Goal: Task Accomplishment & Management: Complete application form

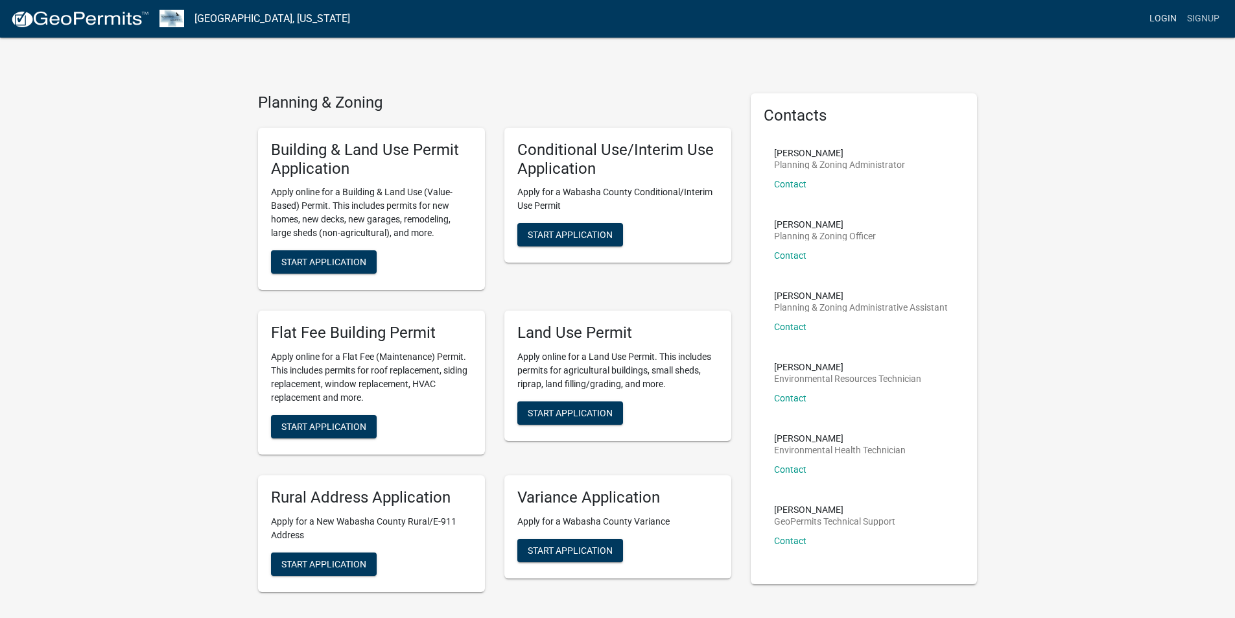
click at [1166, 16] on link "Login" at bounding box center [1163, 18] width 38 height 25
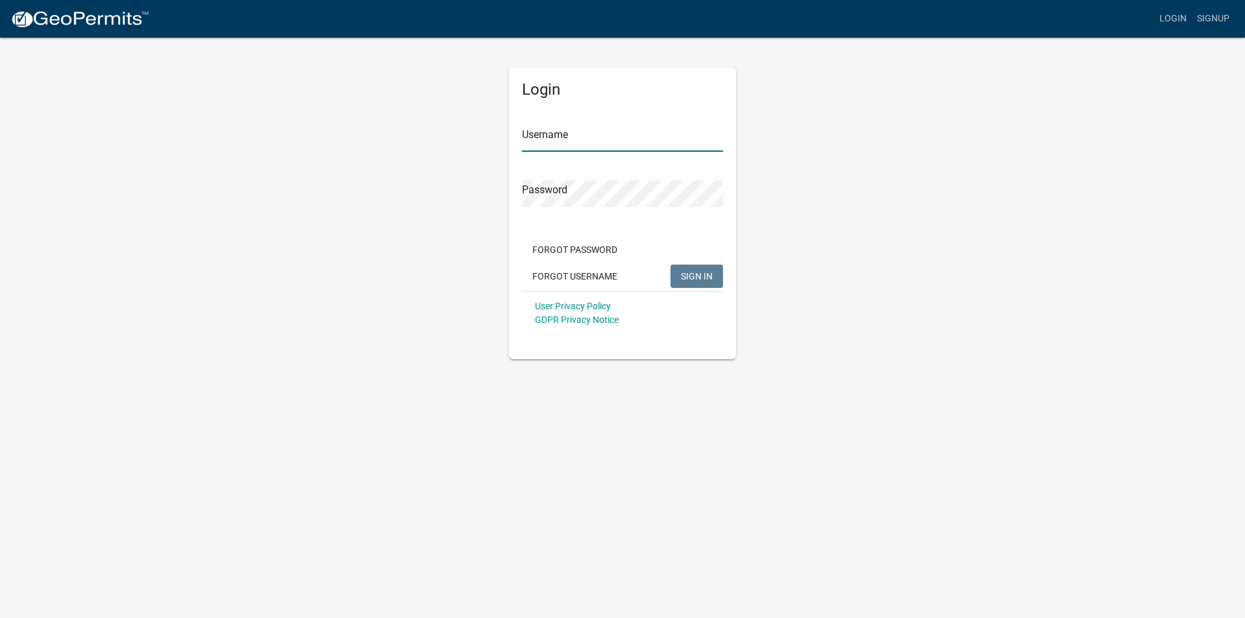
click at [532, 135] on input "Username" at bounding box center [622, 138] width 201 height 27
click at [538, 137] on input "Username" at bounding box center [622, 138] width 201 height 27
type input "j"
type input "[PERSON_NAME] Construction"
click at [702, 275] on span "SIGN IN" at bounding box center [697, 275] width 32 height 10
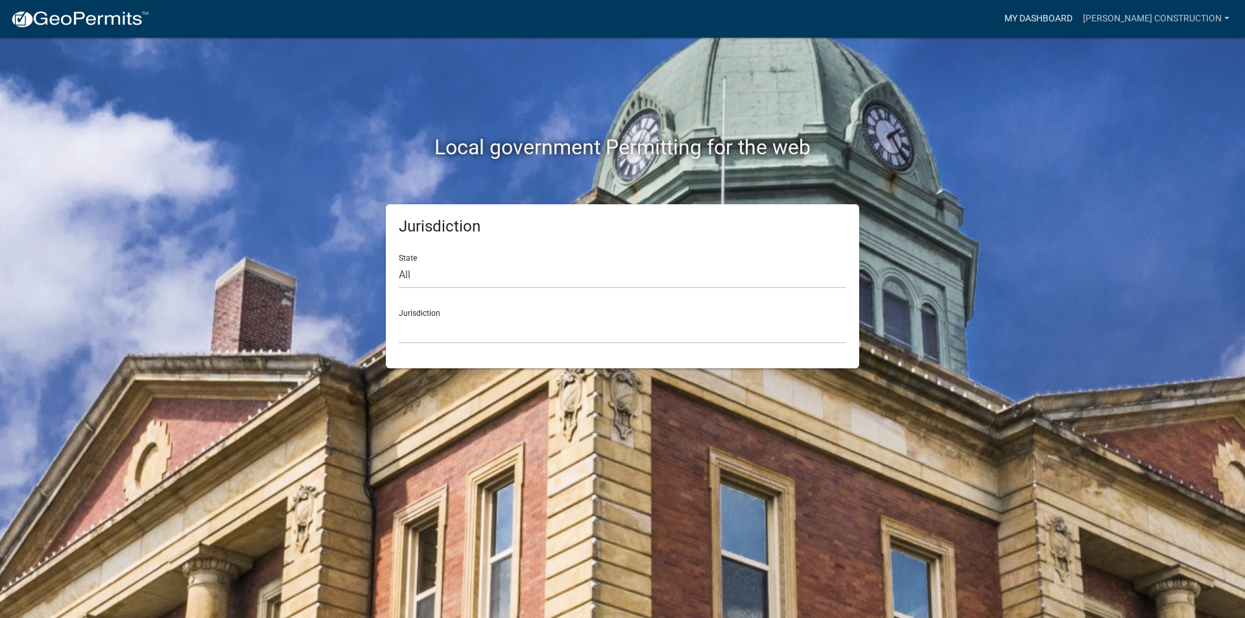
click at [1037, 18] on link "My Dashboard" at bounding box center [1038, 18] width 78 height 25
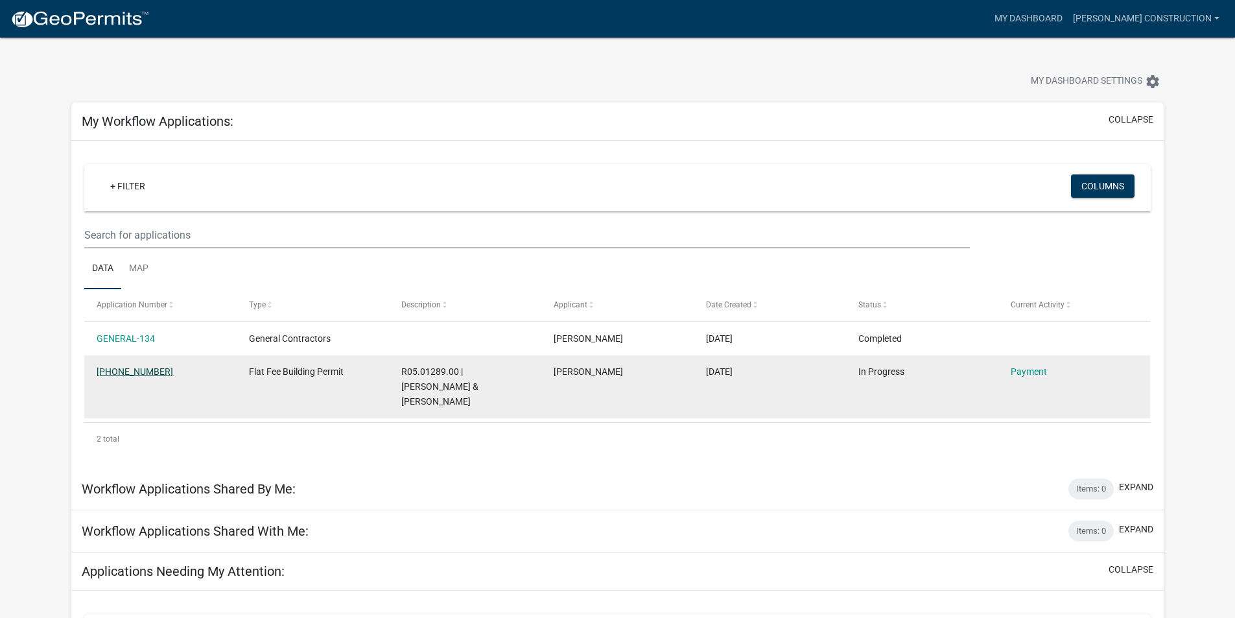
click at [124, 373] on link "[PHONE_NUMBER]" at bounding box center [135, 371] width 77 height 10
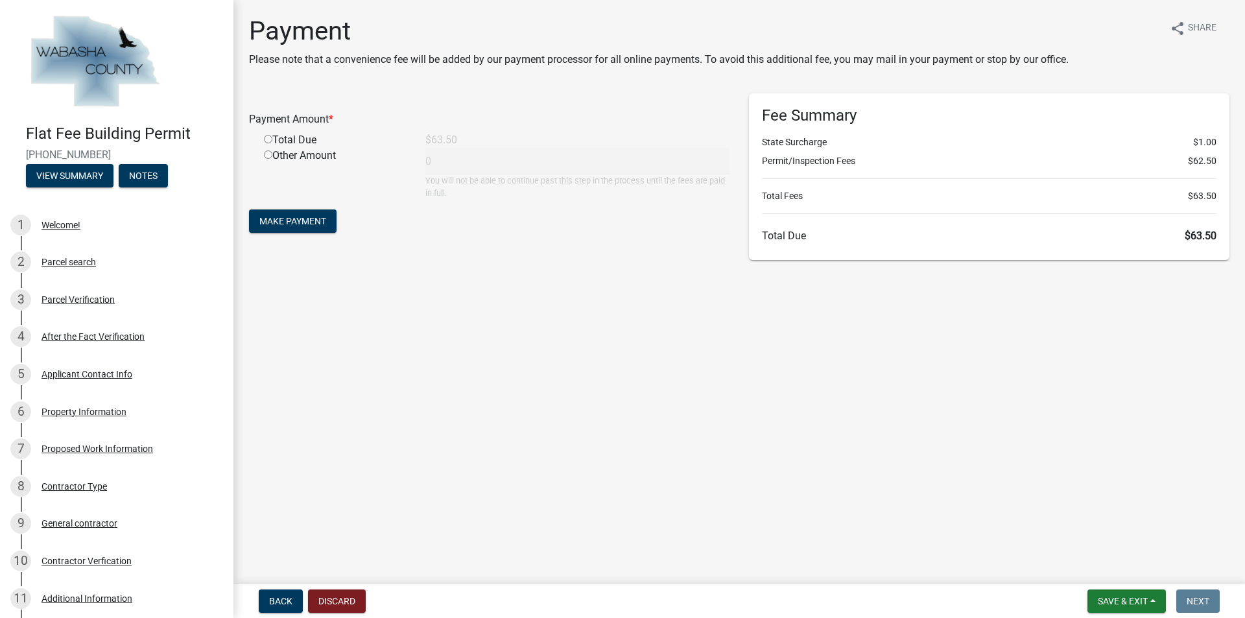
click at [267, 139] on input "radio" at bounding box center [268, 139] width 8 height 8
radio input "true"
type input "63.5"
click at [305, 220] on span "Make Payment" at bounding box center [292, 221] width 67 height 10
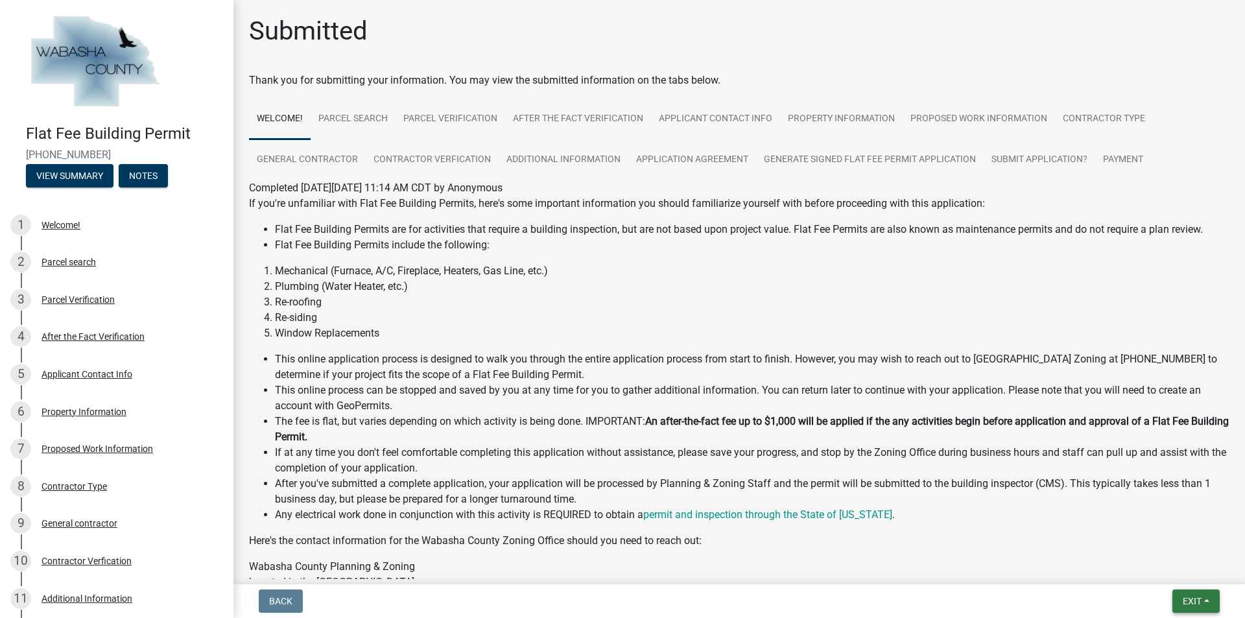
click at [1202, 599] on span "Exit" at bounding box center [1192, 601] width 19 height 10
click at [1168, 569] on button "Save & Exit" at bounding box center [1168, 567] width 104 height 31
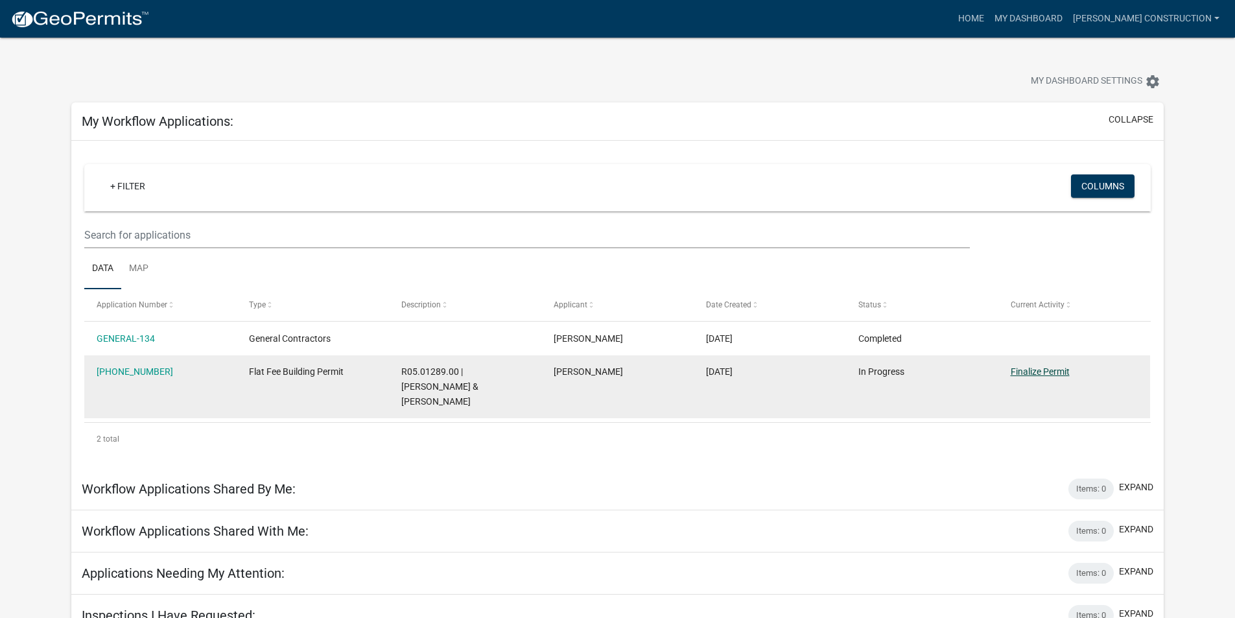
click at [1026, 396] on datatable-body-cell "Finalize Permit" at bounding box center [1074, 386] width 152 height 63
click at [1025, 371] on link "Finalize Permit" at bounding box center [1040, 371] width 59 height 10
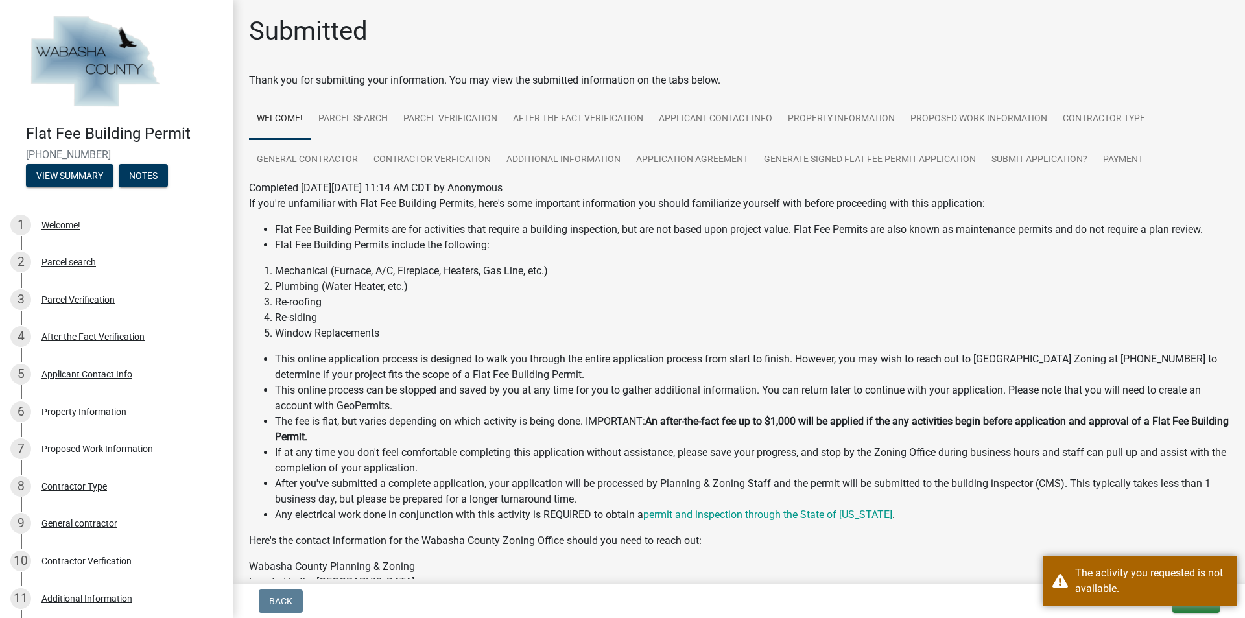
click at [1089, 525] on div "If you're unfamiliar with Flat Fee Building Permits, here's some important info…" at bounding box center [739, 484] width 980 height 576
click at [1129, 578] on div "The activity you requested is not available." at bounding box center [1151, 580] width 152 height 31
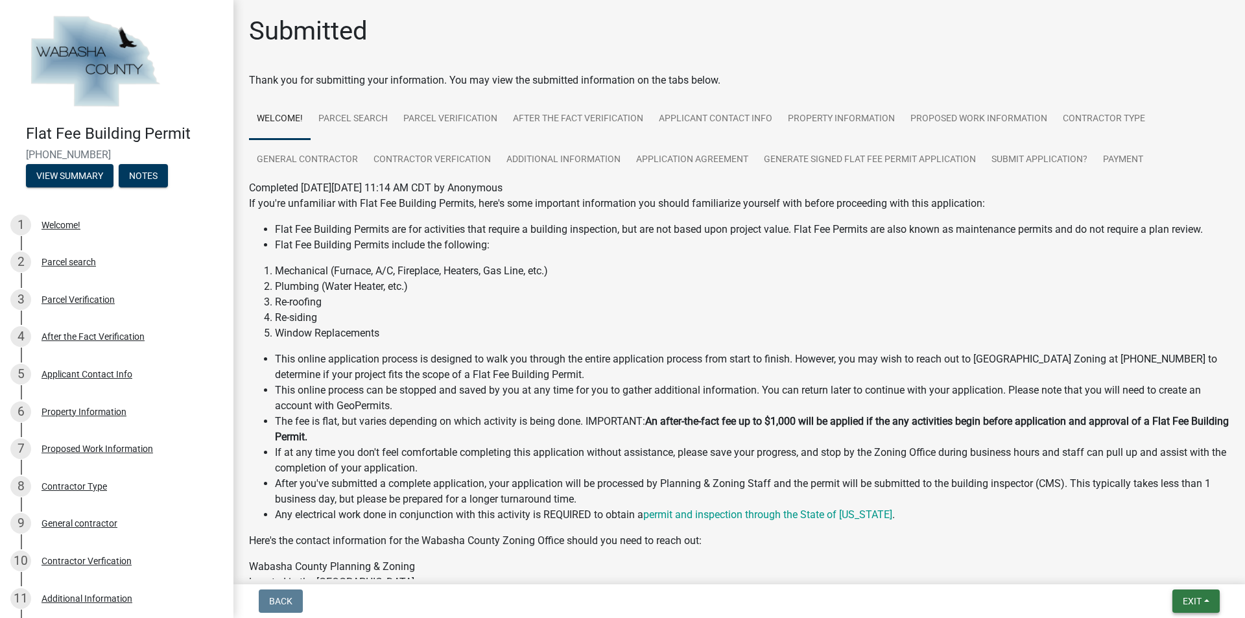
click at [1200, 599] on span "Exit" at bounding box center [1192, 601] width 19 height 10
click at [1147, 567] on button "Save & Exit" at bounding box center [1168, 567] width 104 height 31
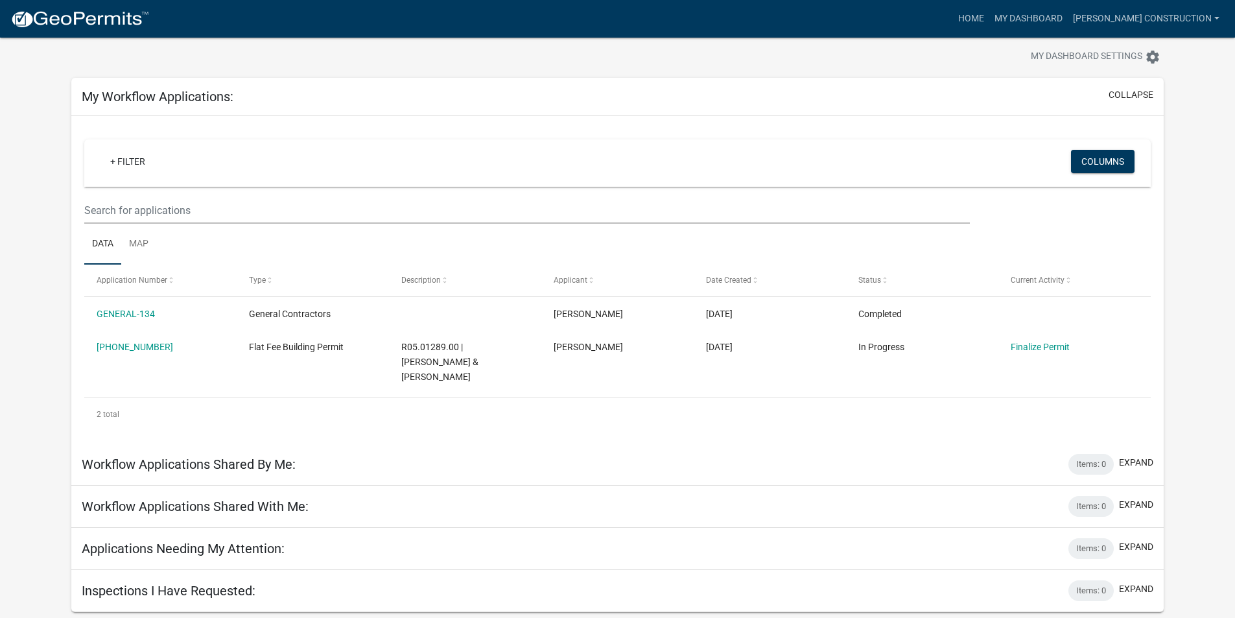
scroll to position [38, 0]
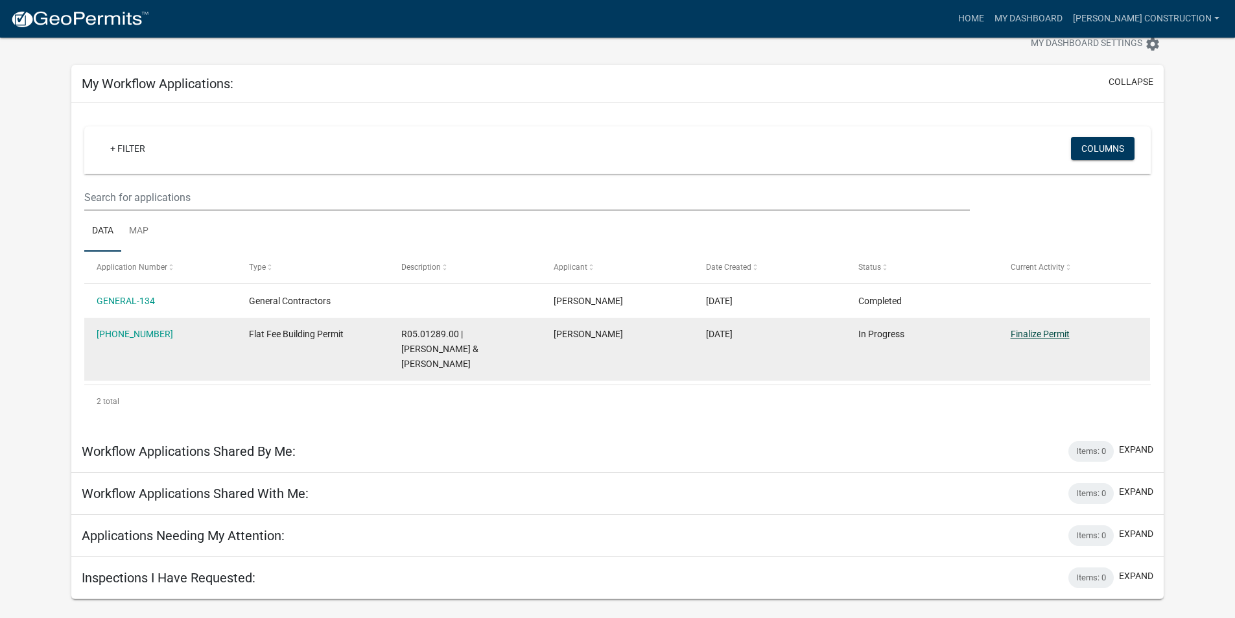
click at [1019, 333] on link "Finalize Permit" at bounding box center [1040, 334] width 59 height 10
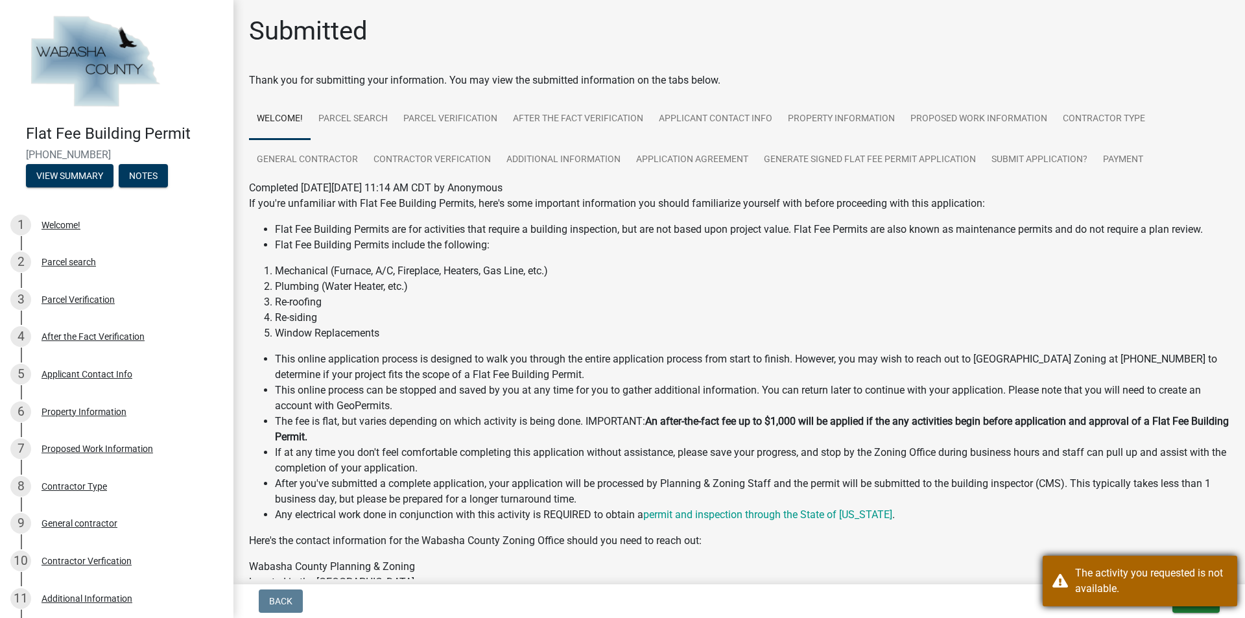
click at [1165, 574] on div "The activity you requested is not available." at bounding box center [1151, 580] width 152 height 31
click at [1163, 524] on div "If you're unfamiliar with Flat Fee Building Permits, here's some important info…" at bounding box center [739, 484] width 980 height 576
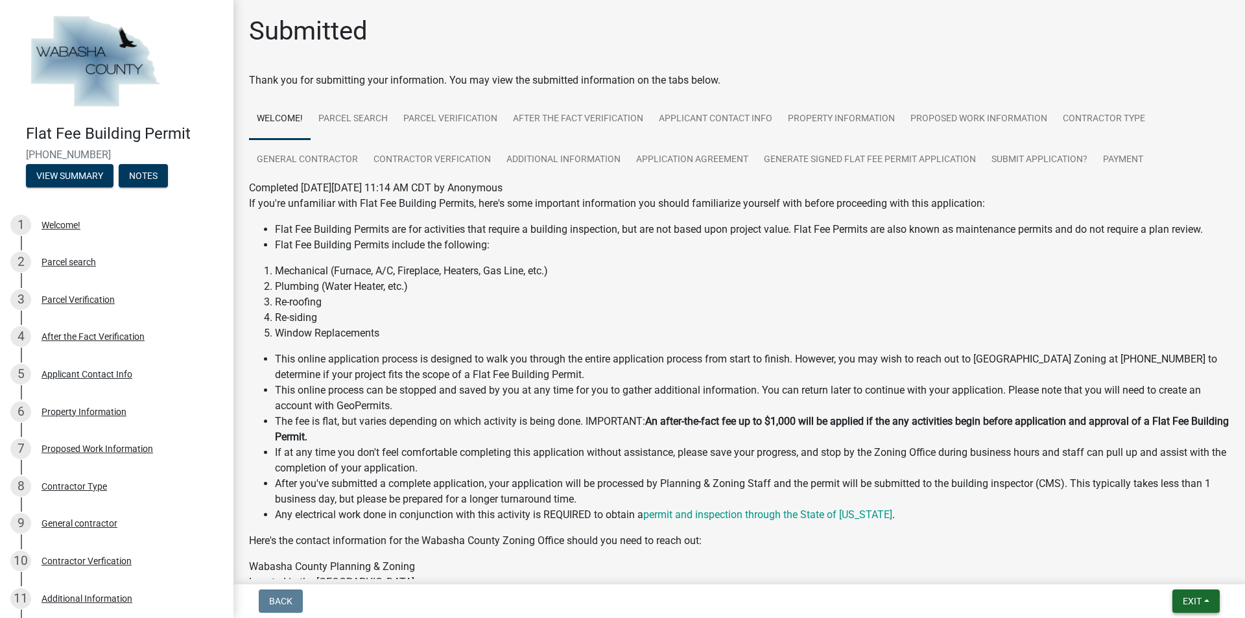
click at [1184, 599] on span "Exit" at bounding box center [1192, 601] width 19 height 10
click at [1169, 572] on button "Save & Exit" at bounding box center [1168, 567] width 104 height 31
